Goal: Obtain resource: Download file/media

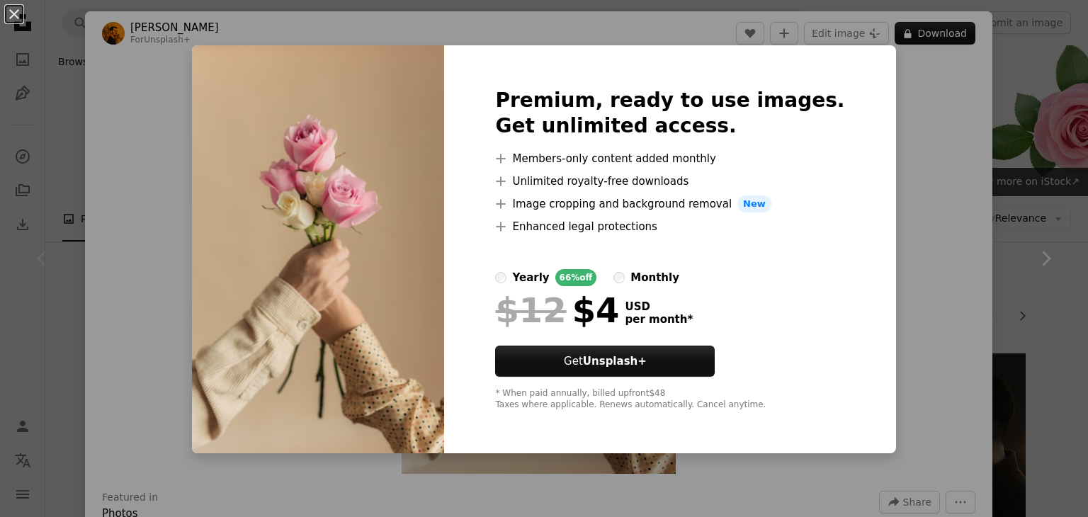
click at [1011, 113] on div "An X shape Premium, ready to use images. Get unlimited access. A plus sign Memb…" at bounding box center [544, 258] width 1088 height 517
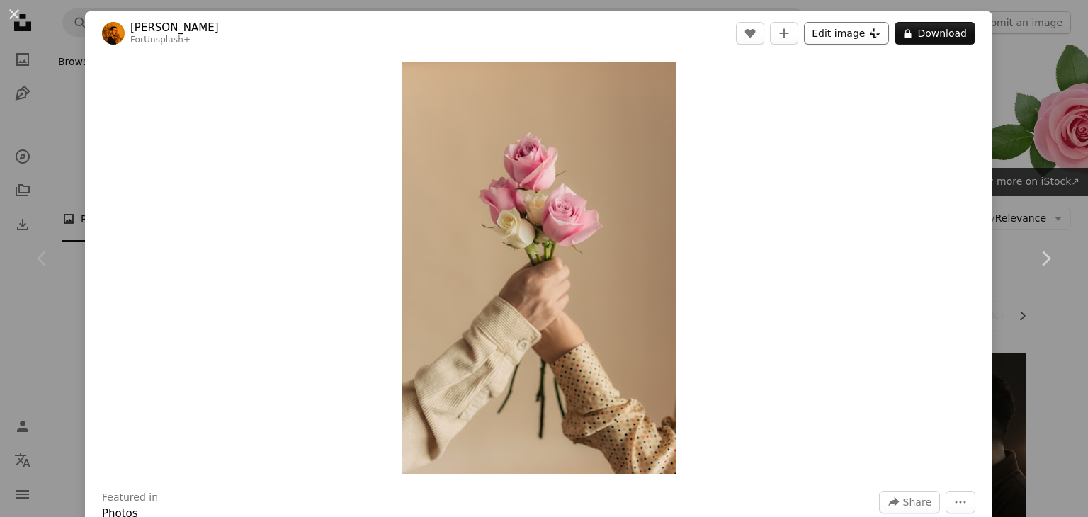
click at [833, 26] on button "Edit image Plus sign for Unsplash+" at bounding box center [846, 33] width 85 height 23
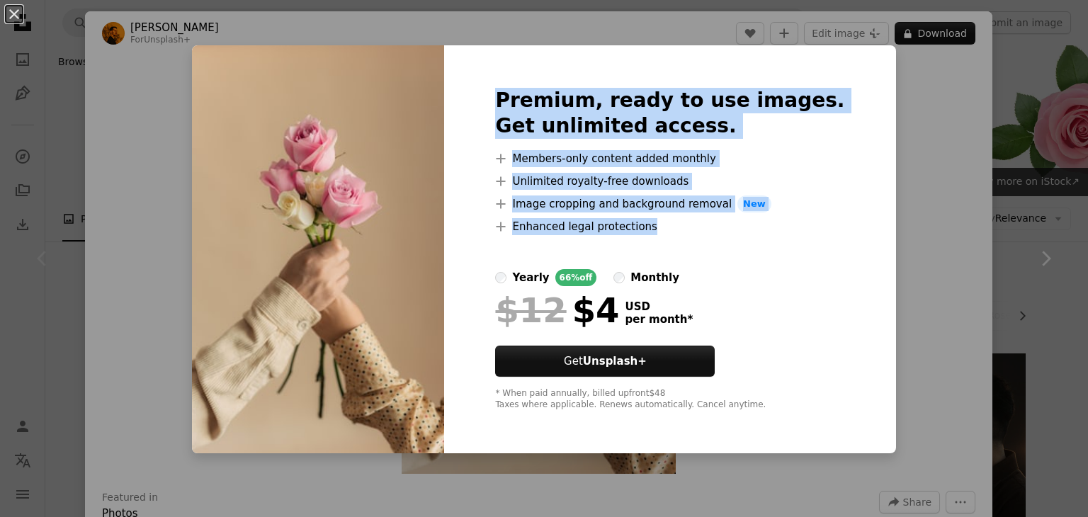
drag, startPoint x: 1026, startPoint y: 70, endPoint x: 706, endPoint y: 273, distance: 379.5
click at [706, 273] on div "An X shape Premium, ready to use images. Get unlimited access. A plus sign Memb…" at bounding box center [544, 258] width 1088 height 517
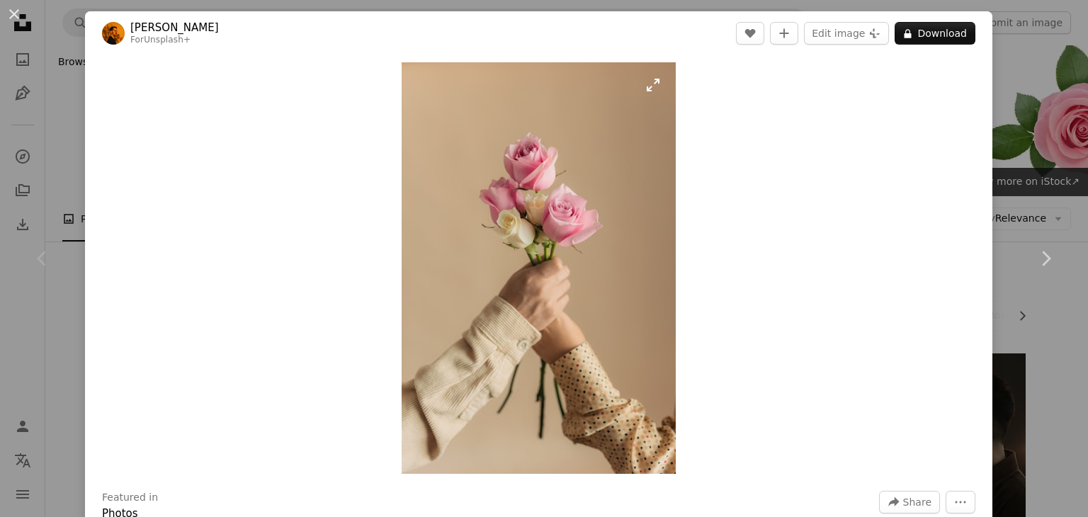
click at [646, 96] on img "Zoom in on this image" at bounding box center [539, 268] width 274 height 412
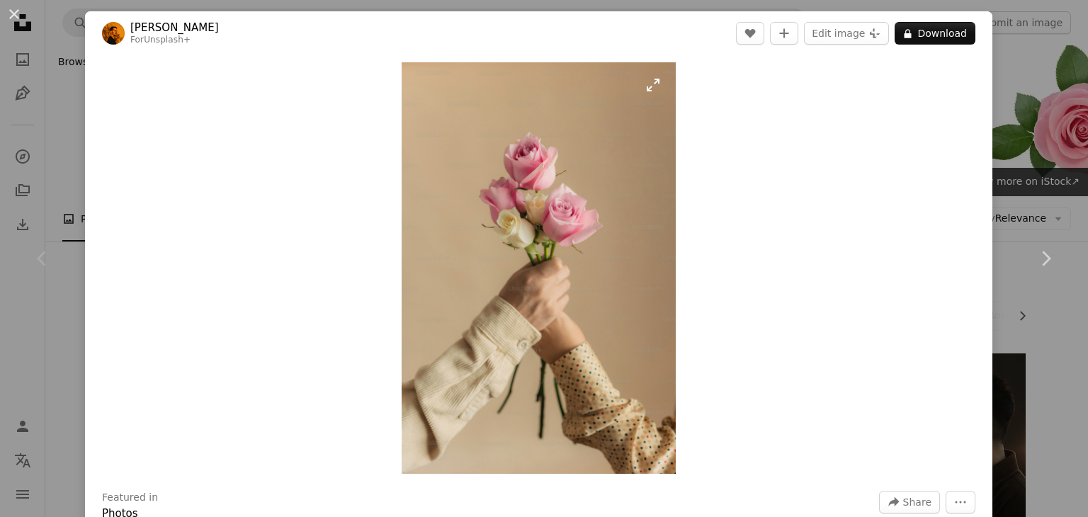
click at [641, 128] on img "Zoom in on this image" at bounding box center [539, 268] width 274 height 412
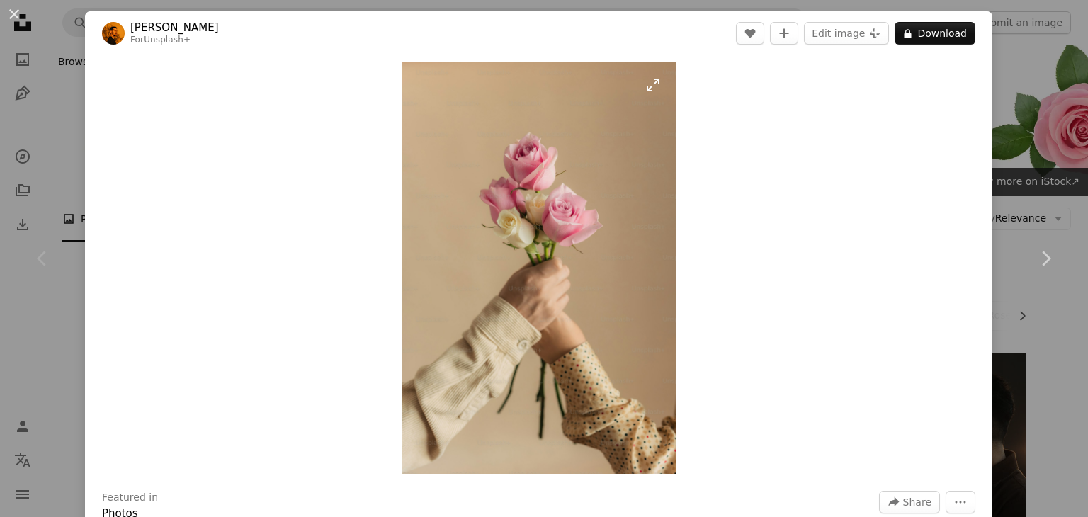
click at [641, 128] on img "Zoom in on this image" at bounding box center [539, 268] width 274 height 412
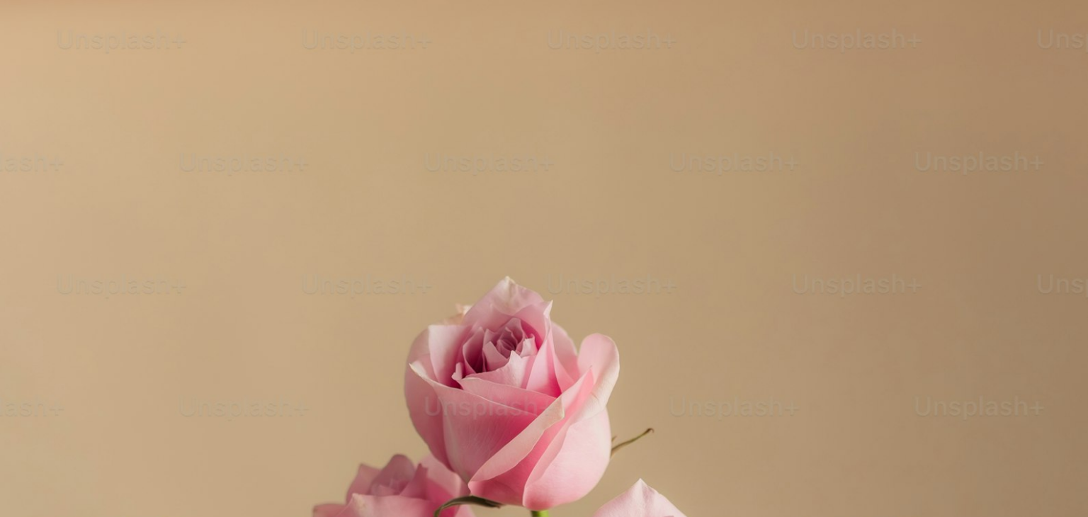
scroll to position [542, 0]
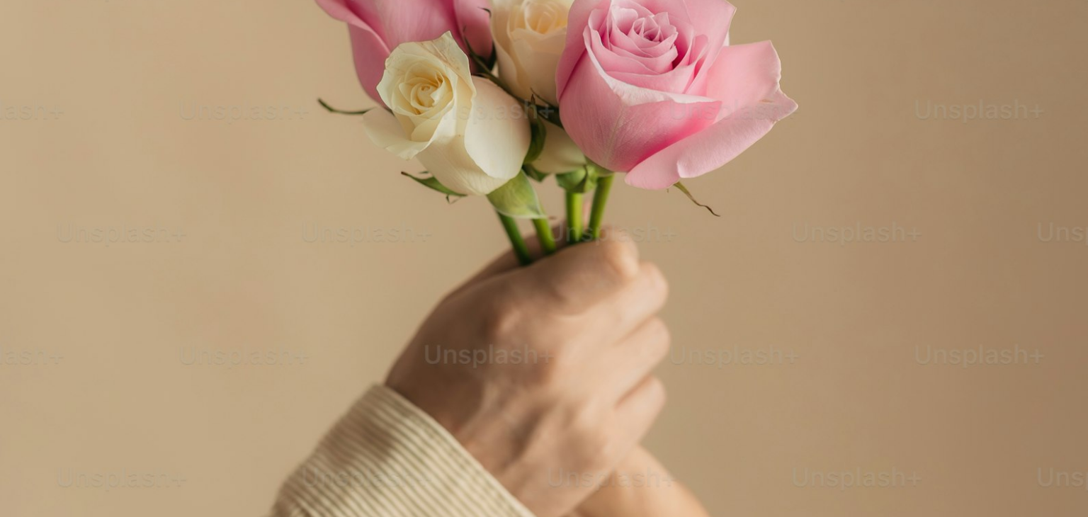
click at [641, 128] on img "Zoom out on this image" at bounding box center [543, 274] width 1089 height 1634
